Goal: Task Accomplishment & Management: Use online tool/utility

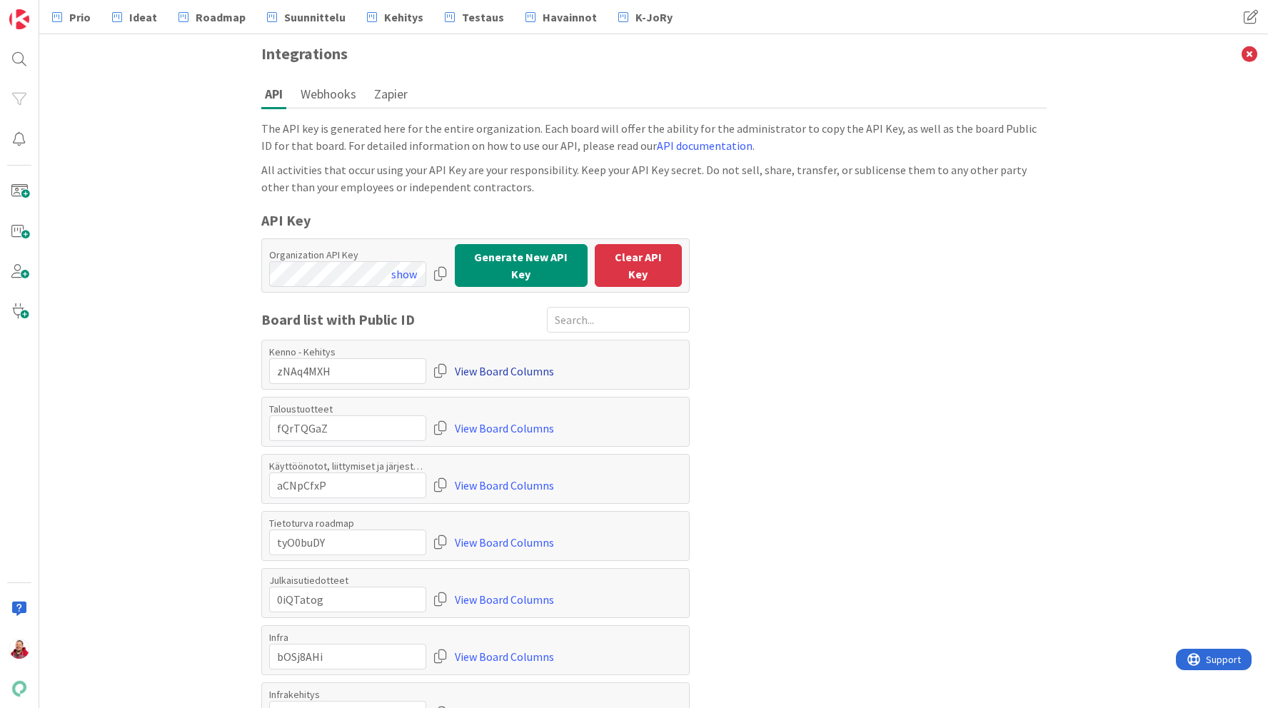
click at [489, 367] on link "View Board Columns" at bounding box center [504, 372] width 99 height 26
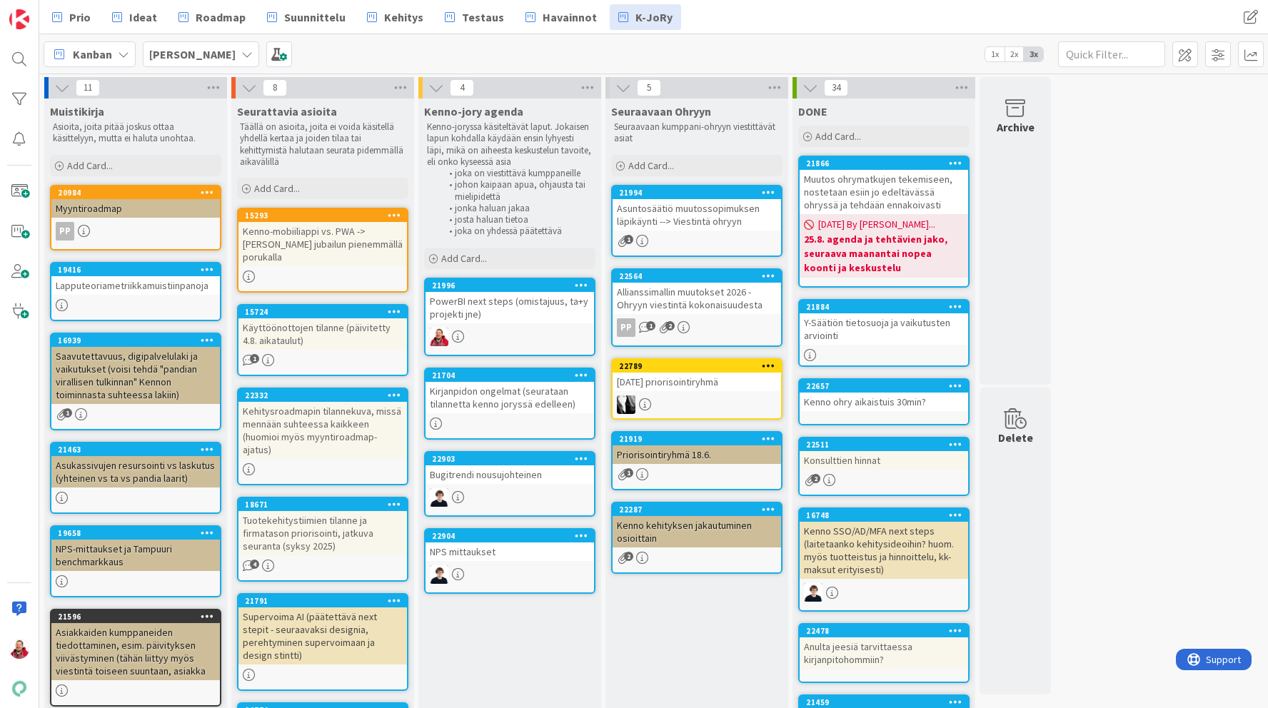
click at [194, 50] on b "[PERSON_NAME]" at bounding box center [192, 54] width 86 height 14
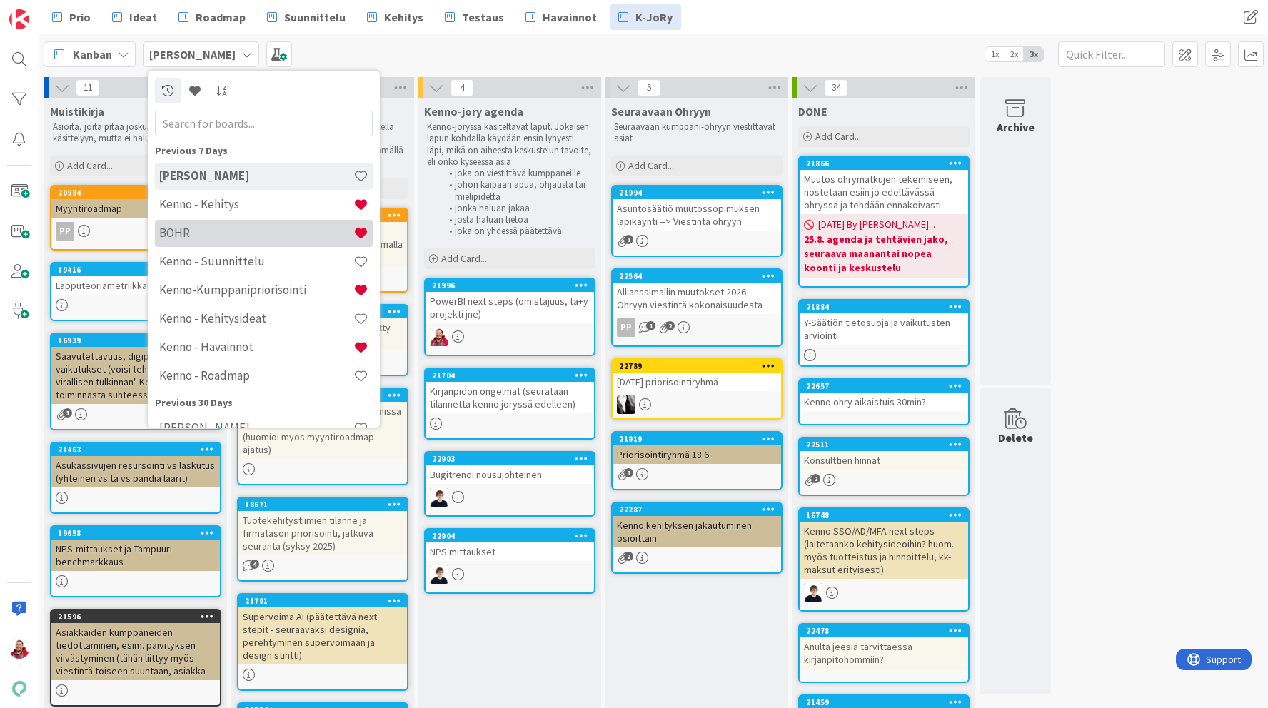
click at [186, 240] on div "BOHR" at bounding box center [264, 233] width 218 height 27
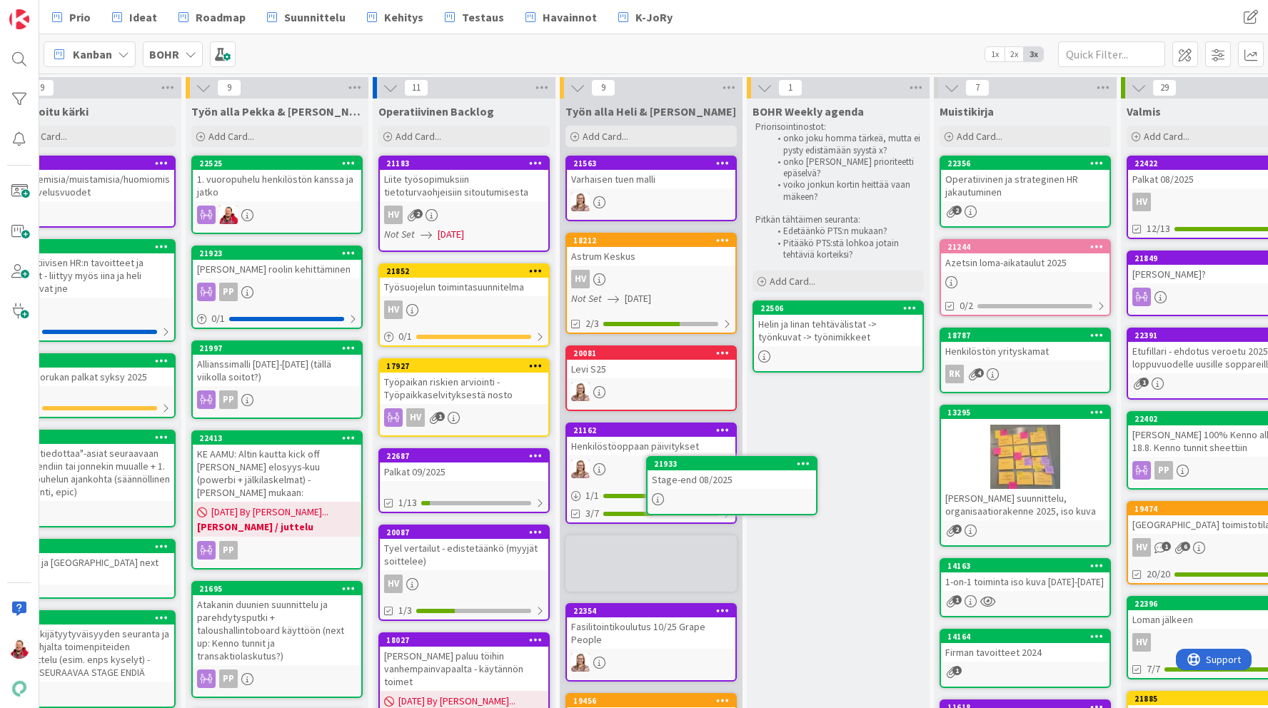
scroll to position [2, 233]
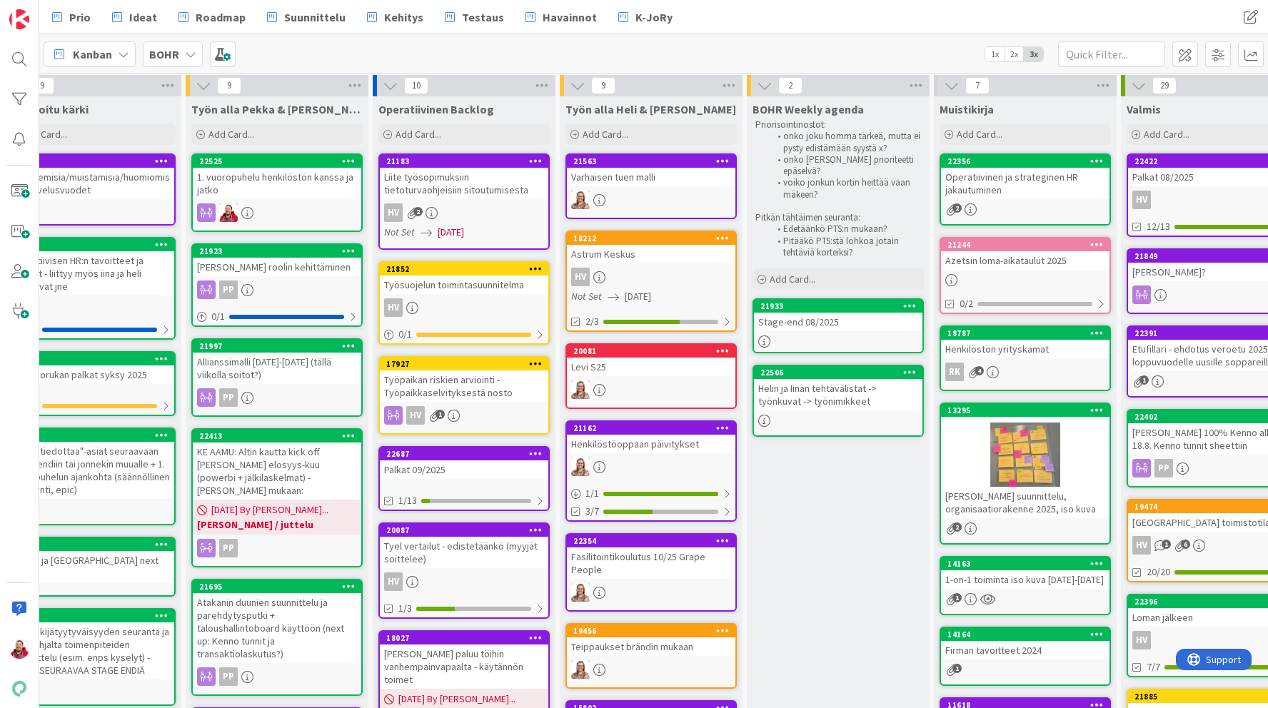
click at [831, 334] on link "21933 Stage-end 08/2025" at bounding box center [838, 326] width 171 height 55
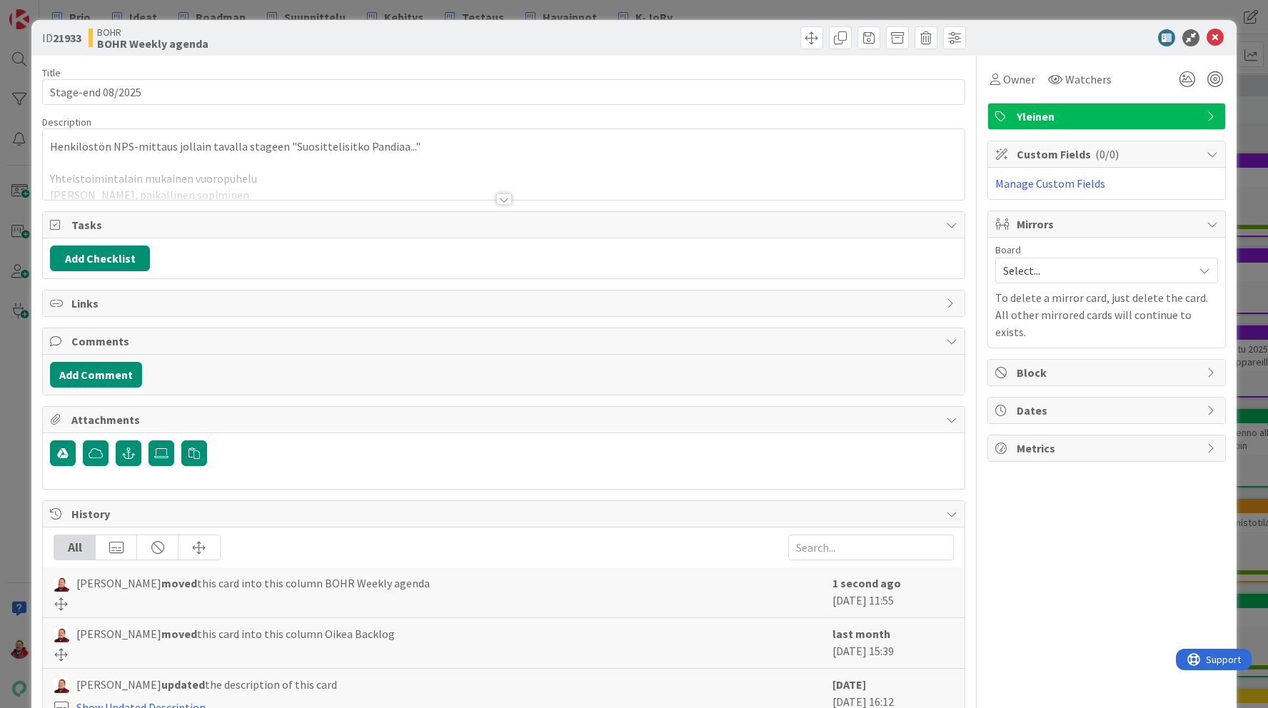
click at [516, 194] on div at bounding box center [503, 182] width 921 height 36
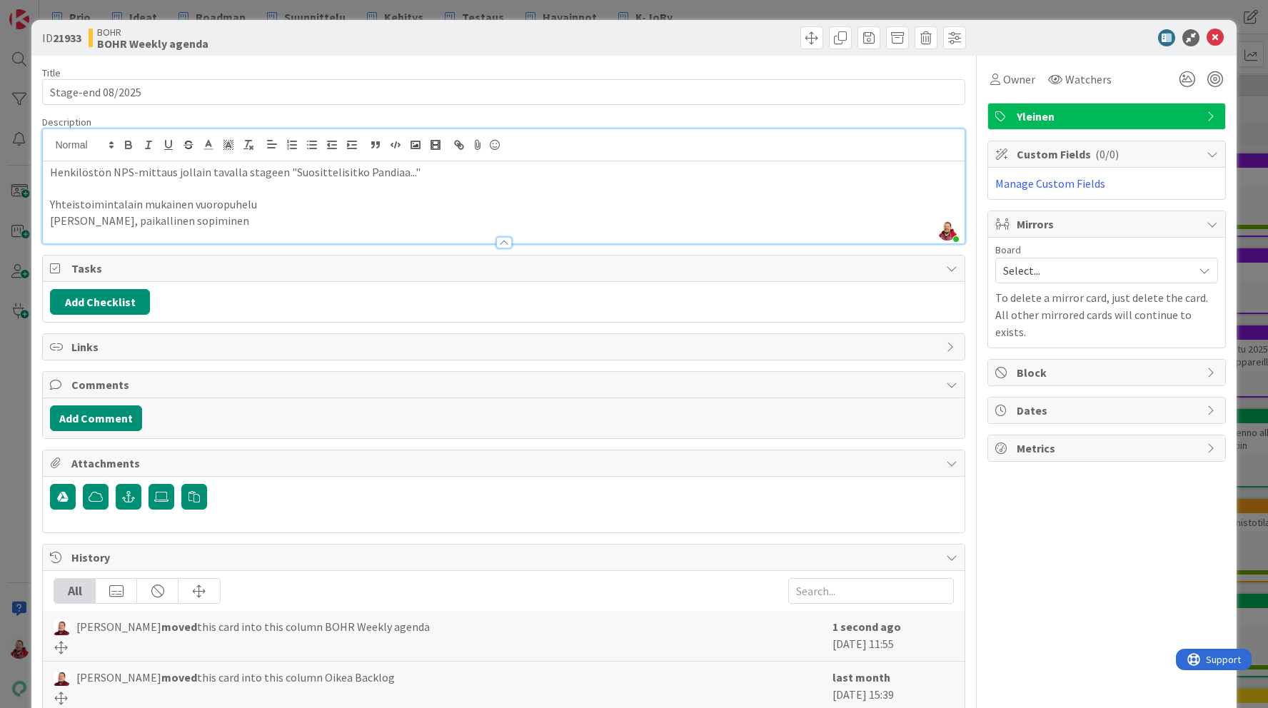
click at [442, 206] on p "Yhteistoimintalain mukainen vuoropuhelu" at bounding box center [503, 204] width 907 height 16
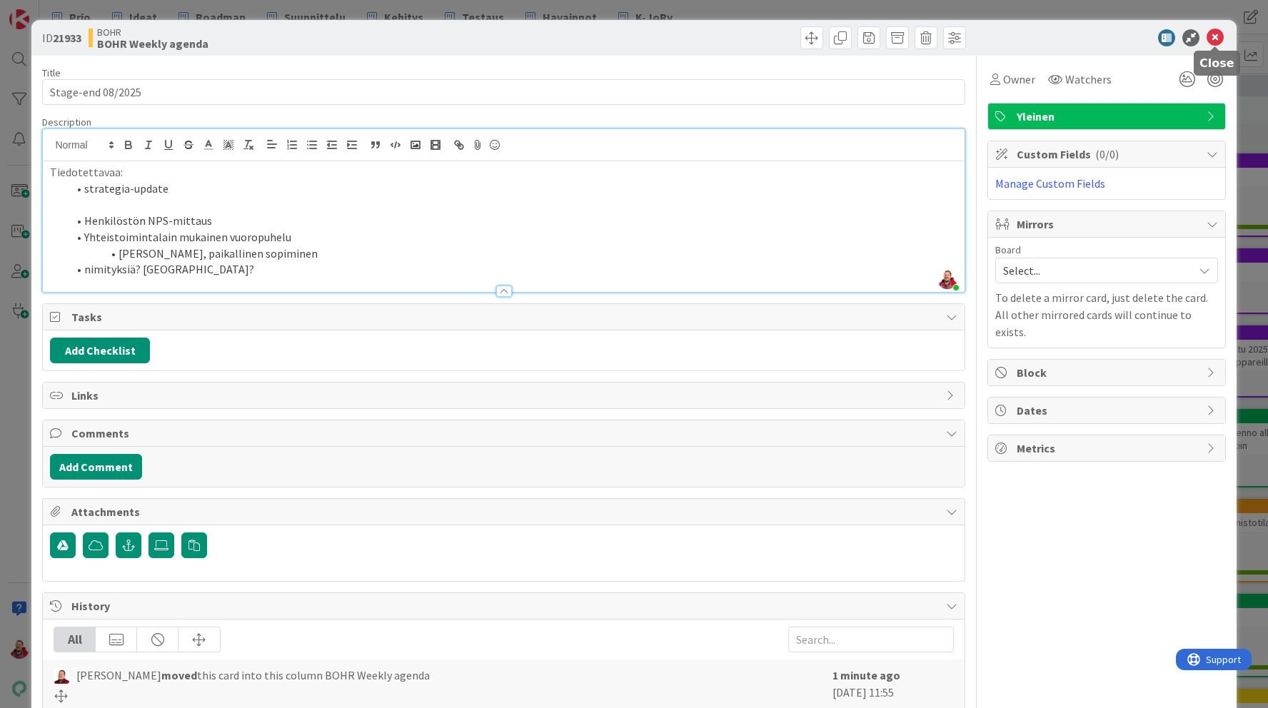
click at [1216, 39] on icon at bounding box center [1215, 37] width 17 height 17
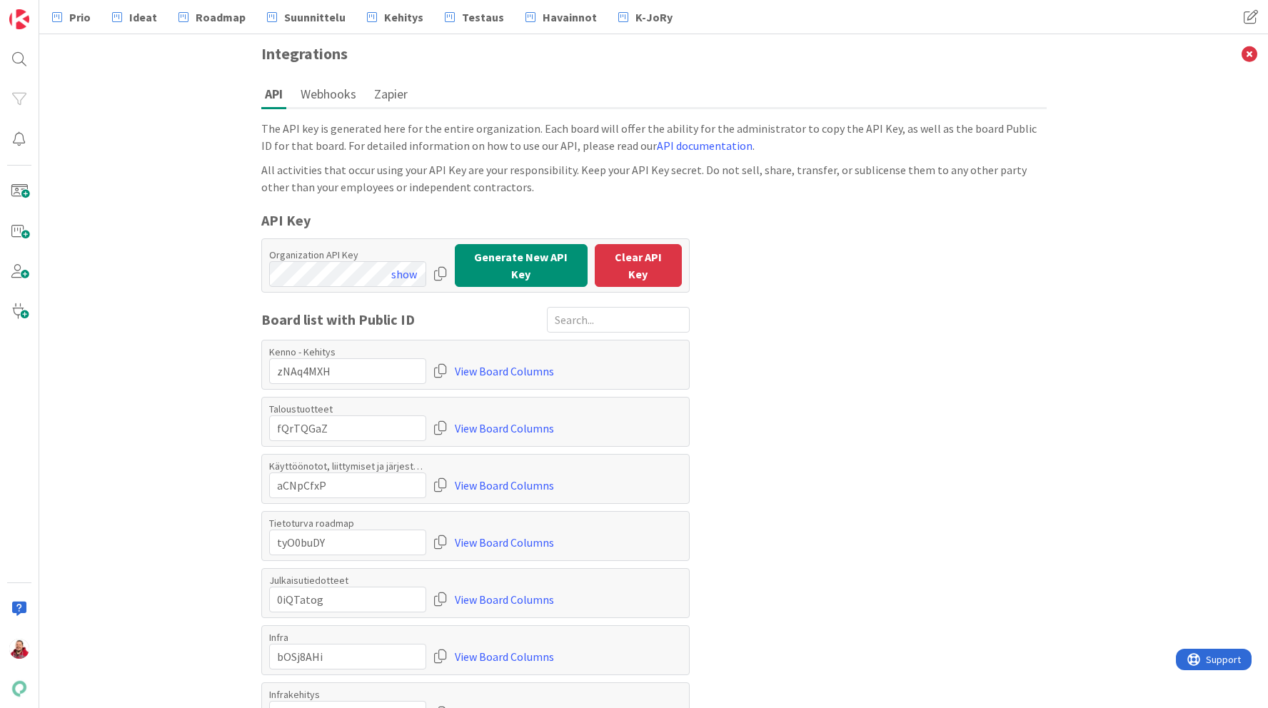
click at [438, 366] on div at bounding box center [440, 372] width 14 height 26
click at [476, 369] on link "View Board Columns" at bounding box center [504, 372] width 99 height 26
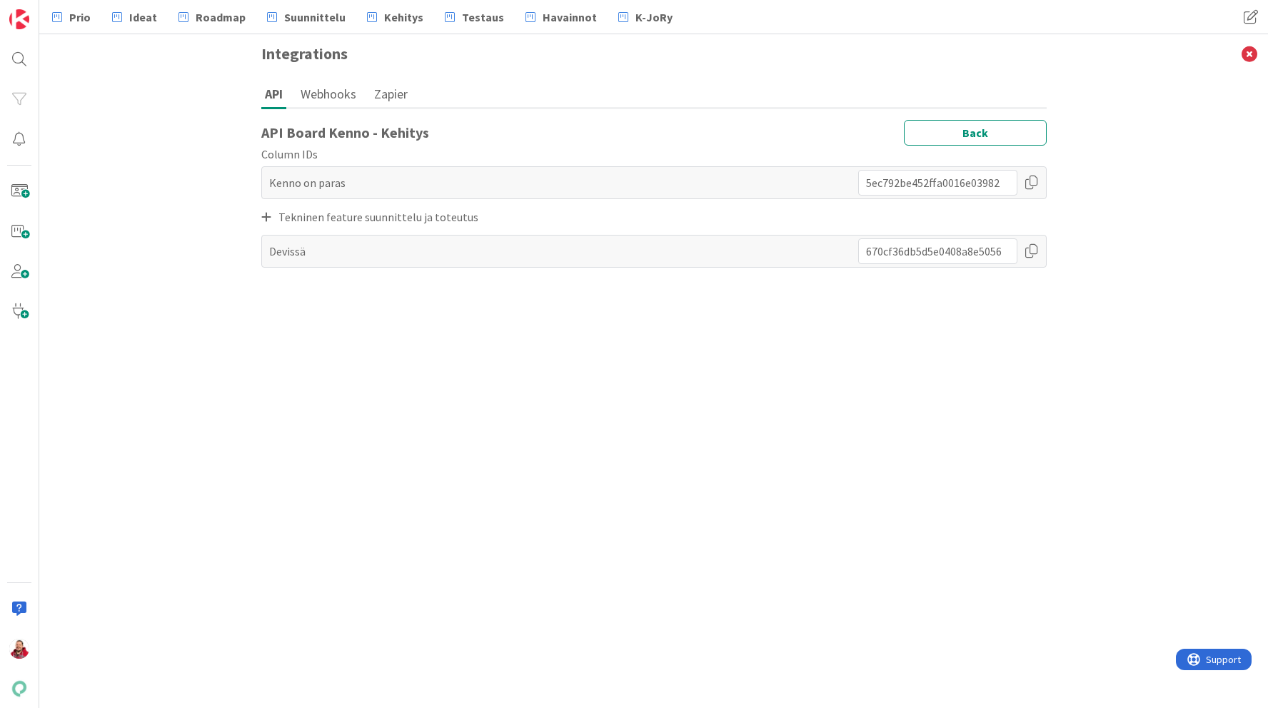
click at [266, 221] on icon at bounding box center [266, 216] width 10 height 11
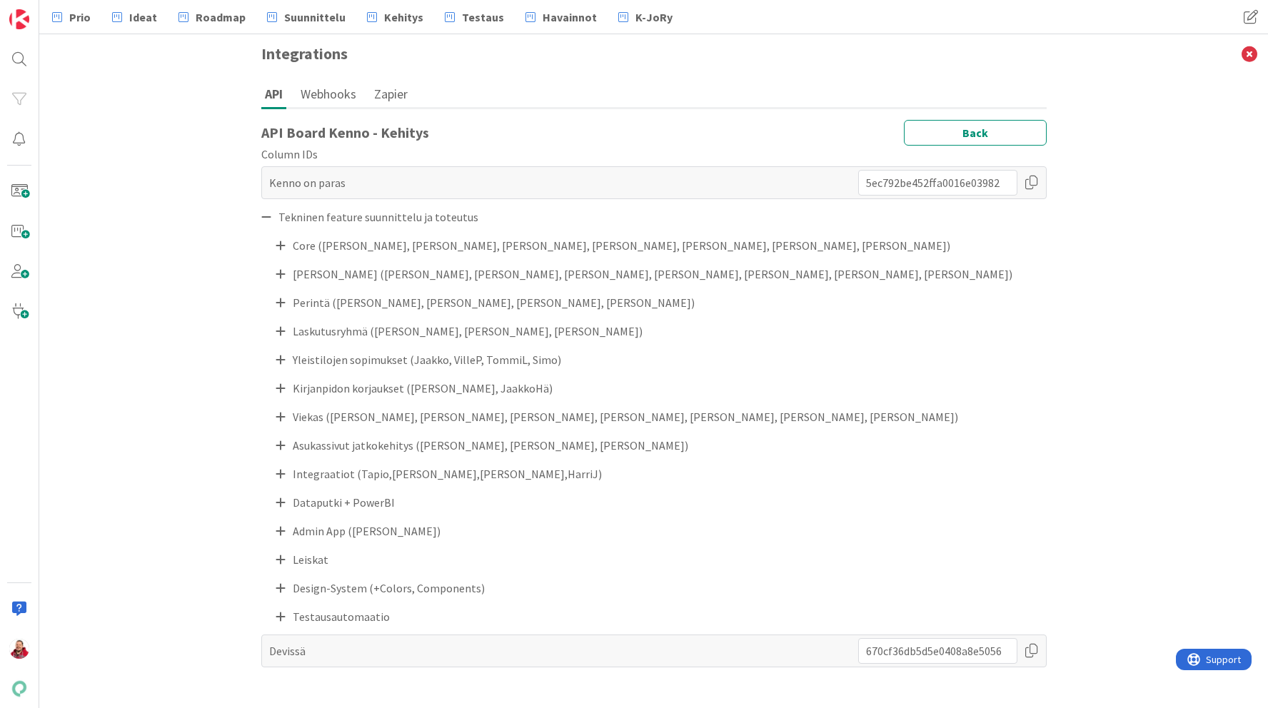
click at [276, 498] on icon at bounding box center [281, 502] width 10 height 11
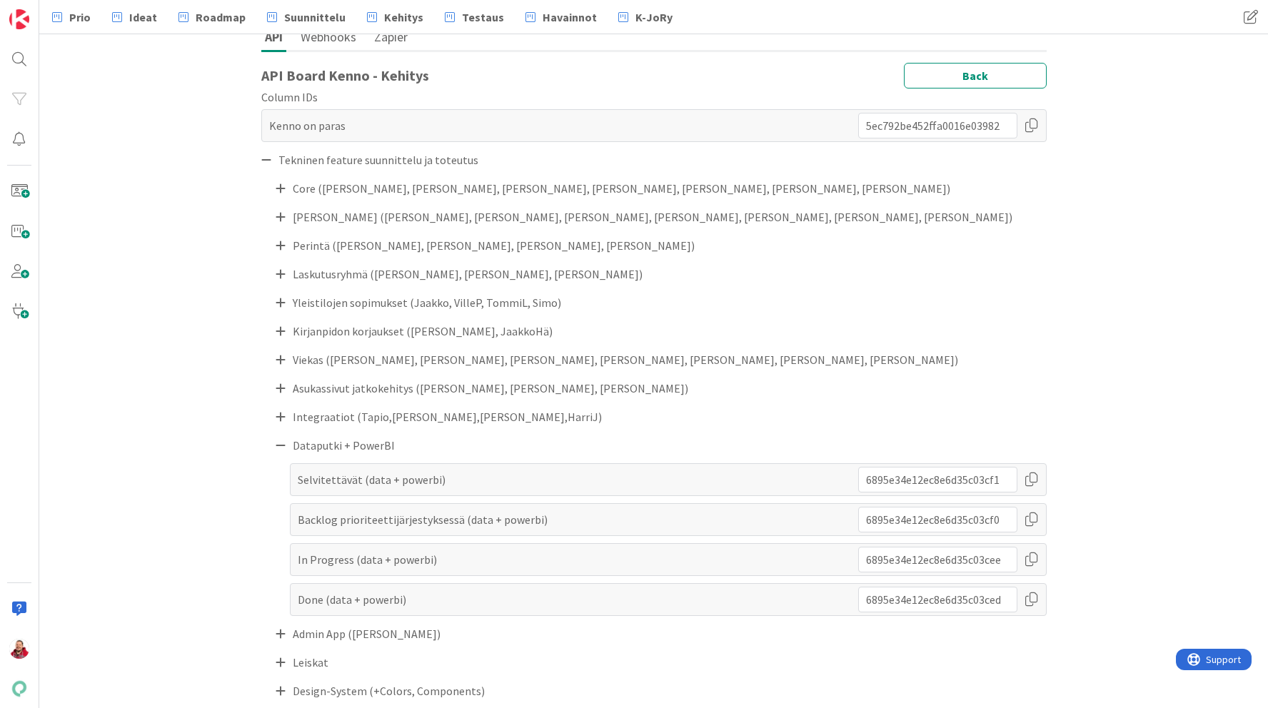
scroll to position [69, 0]
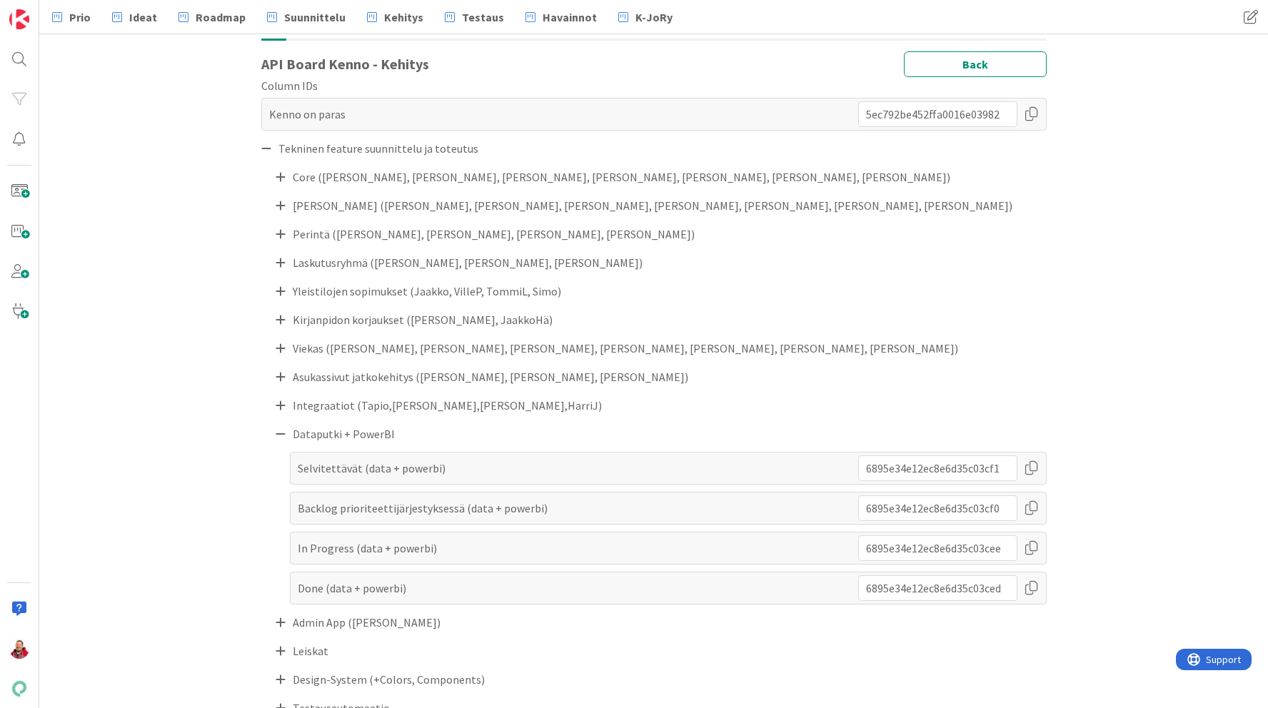
click at [1033, 473] on div at bounding box center [1032, 469] width 14 height 26
click at [1031, 508] on div at bounding box center [1032, 509] width 14 height 26
click at [1033, 541] on div at bounding box center [1032, 549] width 14 height 26
click at [1034, 586] on div at bounding box center [1032, 589] width 14 height 26
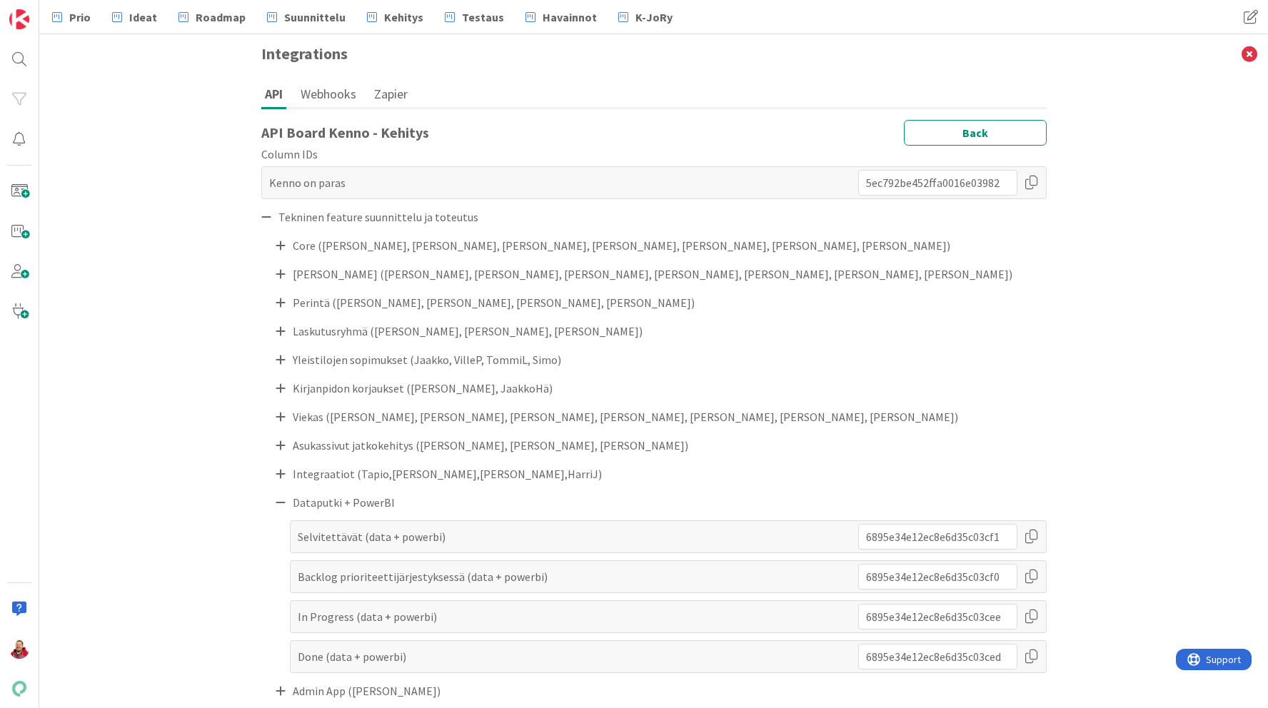
click at [277, 95] on button "API" at bounding box center [273, 95] width 25 height 29
click at [963, 144] on button "Back" at bounding box center [975, 133] width 143 height 26
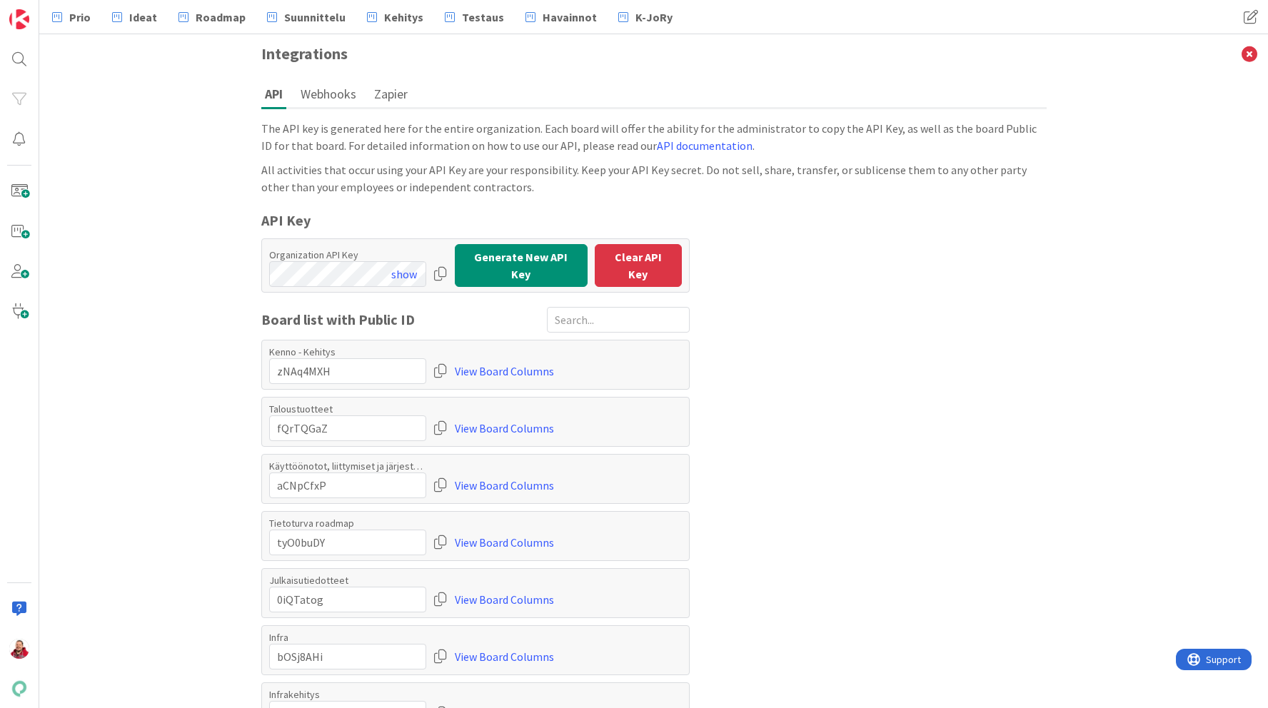
click at [437, 269] on div at bounding box center [440, 274] width 14 height 26
